Goal: Navigation & Orientation: Go to known website

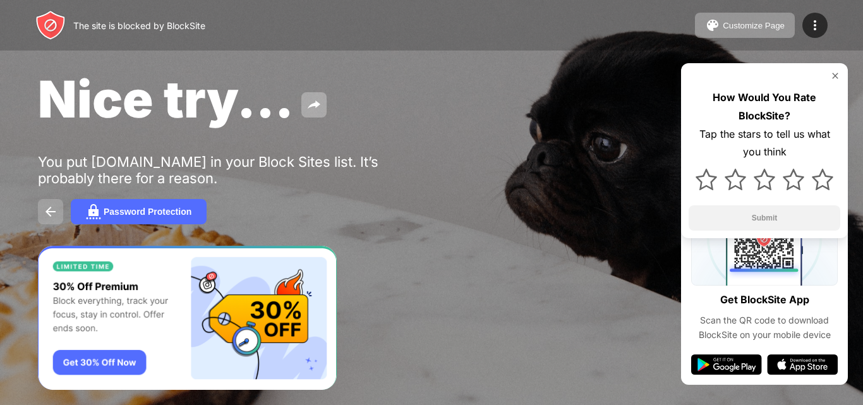
click at [61, 211] on button at bounding box center [50, 211] width 25 height 25
